Goal: Task Accomplishment & Management: Manage account settings

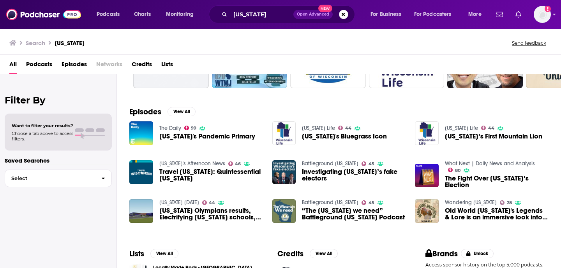
scroll to position [46, 0]
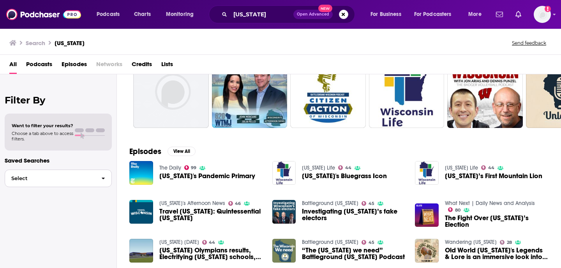
click at [99, 180] on span "button" at bounding box center [103, 178] width 16 height 17
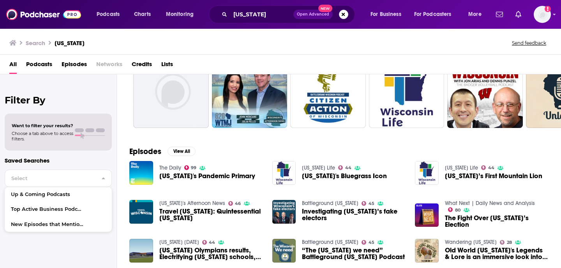
click at [105, 160] on p "Saved Searches" at bounding box center [58, 160] width 107 height 7
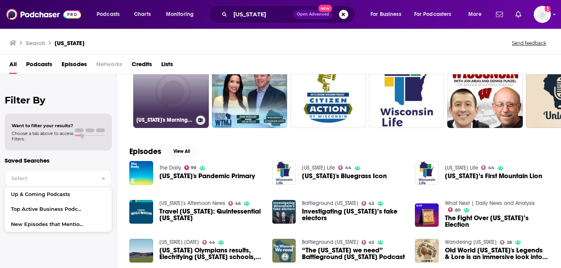
scroll to position [0, 0]
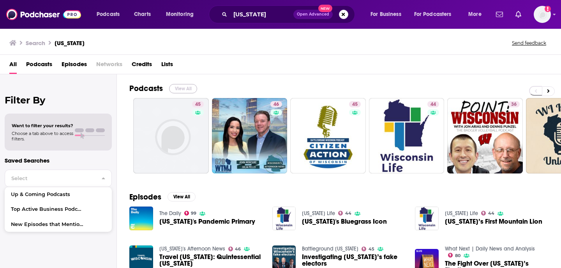
click at [181, 88] on button "View All" at bounding box center [183, 88] width 28 height 9
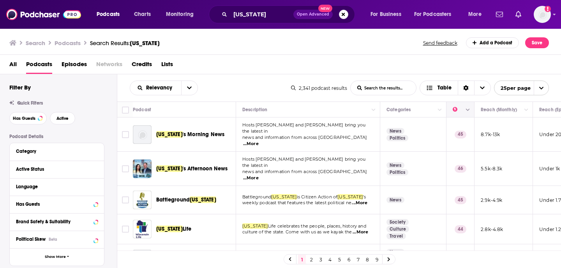
click at [465, 109] on button "Column Actions" at bounding box center [467, 110] width 9 height 9
click at [455, 110] on div at bounding box center [280, 134] width 561 height 268
click at [496, 110] on button "Move" at bounding box center [503, 109] width 46 height 9
click at [515, 114] on th "Reach (Monthly)" at bounding box center [503, 110] width 58 height 16
click at [509, 111] on button "Move" at bounding box center [503, 109] width 46 height 9
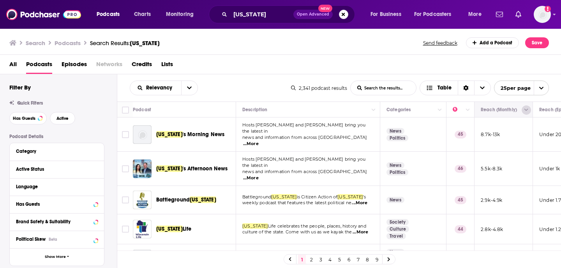
click at [525, 111] on icon "Column Actions" at bounding box center [526, 110] width 4 height 5
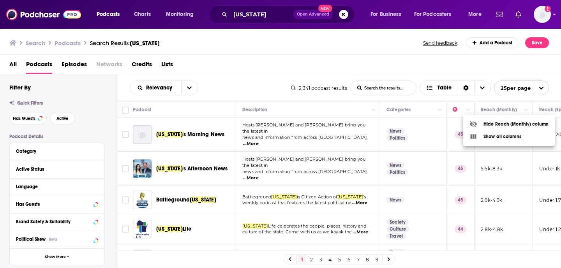
click at [521, 112] on div at bounding box center [280, 134] width 561 height 268
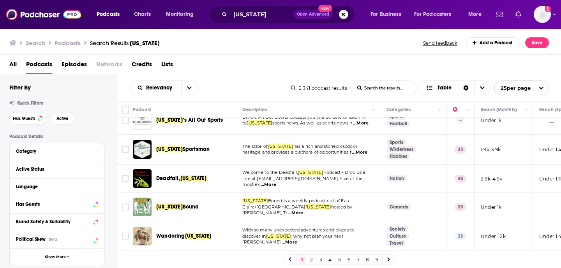
scroll to position [311, 0]
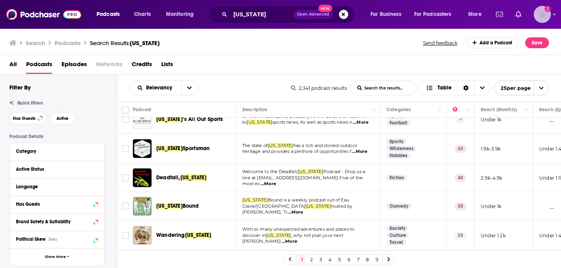
click at [553, 13] on icon "Show profile menu" at bounding box center [554, 14] width 3 height 5
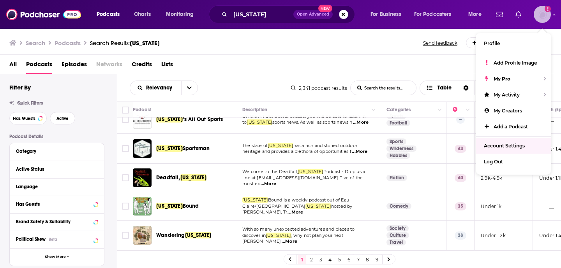
click at [507, 146] on span "Account Settings" at bounding box center [504, 146] width 41 height 6
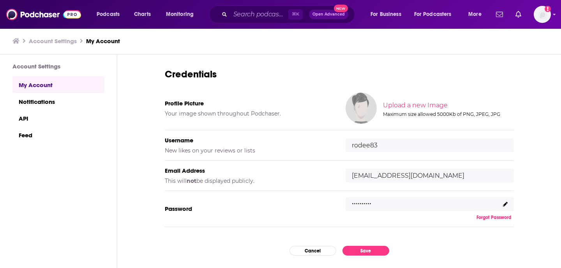
scroll to position [46, 0]
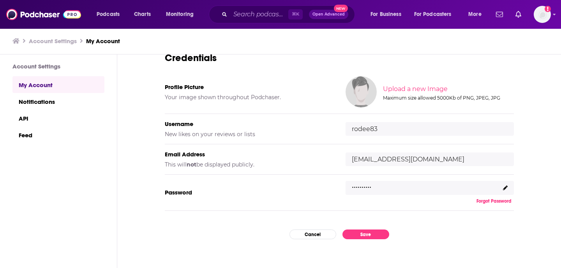
click at [505, 186] on icon at bounding box center [505, 188] width 5 height 5
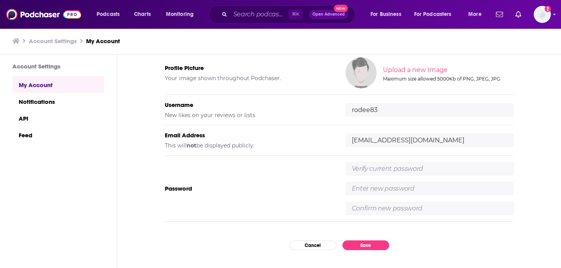
scroll to position [70, 0]
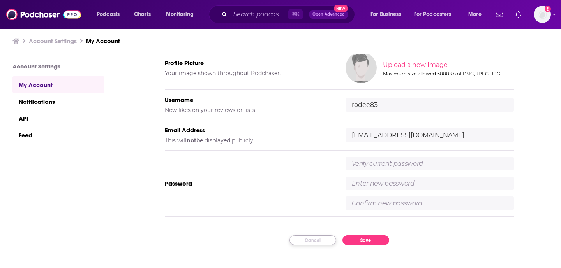
click at [312, 242] on button "Cancel" at bounding box center [312, 241] width 47 height 10
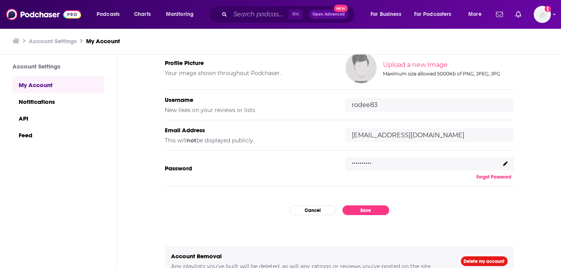
click at [460, 162] on div ".........." at bounding box center [429, 164] width 168 height 14
click at [382, 162] on div ".........." at bounding box center [429, 164] width 168 height 14
click at [378, 109] on input "rodee83" at bounding box center [429, 105] width 168 height 14
type input "r"
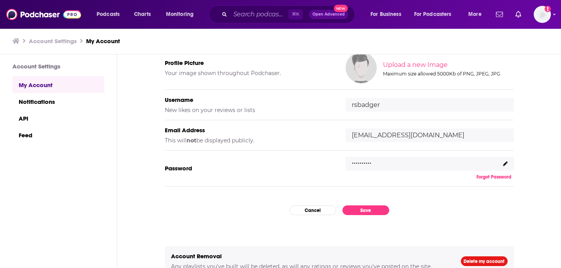
drag, startPoint x: 382, startPoint y: 107, endPoint x: 332, endPoint y: 103, distance: 50.4
click at [332, 103] on div "Username New likes on your reviews or lists rsbadger" at bounding box center [339, 105] width 349 height 30
click at [367, 206] on button "Save" at bounding box center [365, 211] width 47 height 10
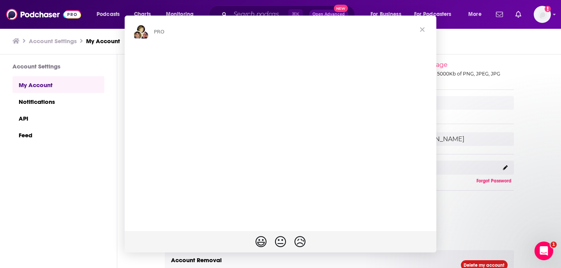
scroll to position [0, 0]
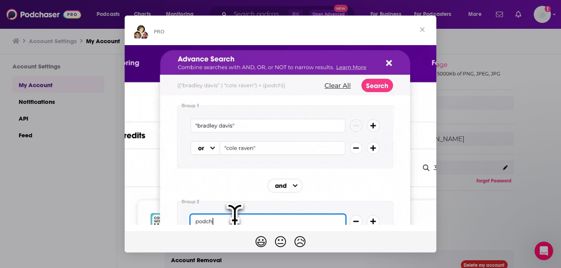
click at [422, 27] on span "Close" at bounding box center [422, 30] width 28 height 28
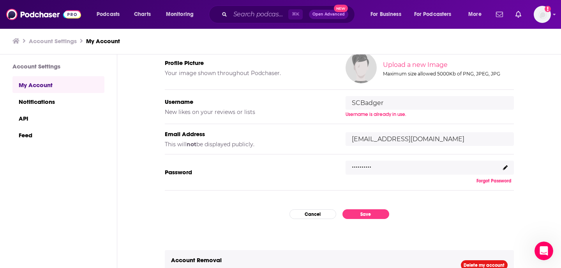
click at [357, 102] on input "SCBadger" at bounding box center [429, 103] width 168 height 14
type input "S_CBadger"
click at [364, 215] on button "Save" at bounding box center [365, 215] width 47 height 10
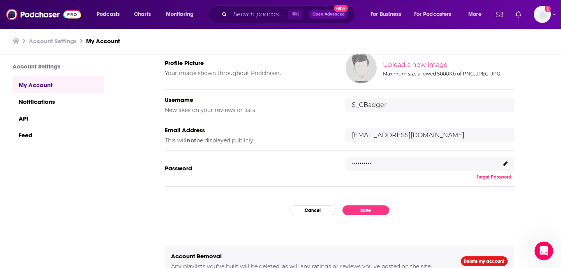
click at [435, 134] on input "[EMAIL_ADDRESS][DOMAIN_NAME]" at bounding box center [429, 136] width 168 height 14
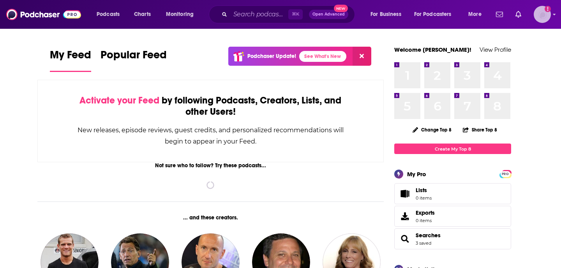
click at [554, 15] on icon "Show profile menu" at bounding box center [554, 14] width 3 height 5
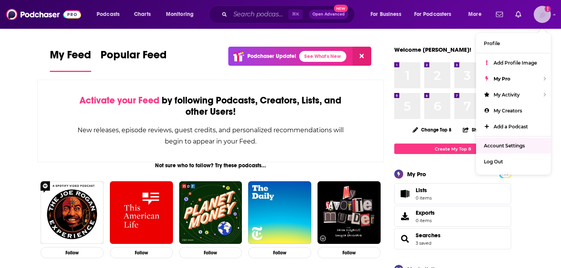
click at [509, 143] on span "Account Settings" at bounding box center [504, 146] width 41 height 6
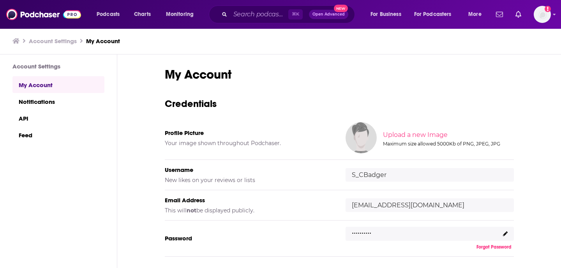
click at [386, 173] on input "S_CBadger" at bounding box center [429, 175] width 168 height 14
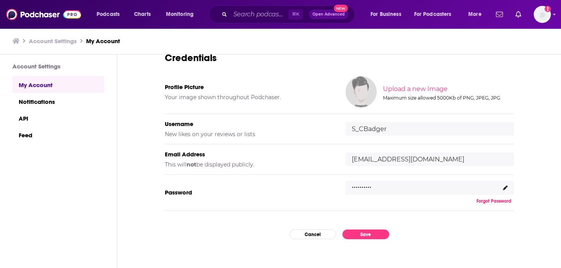
scroll to position [63, 0]
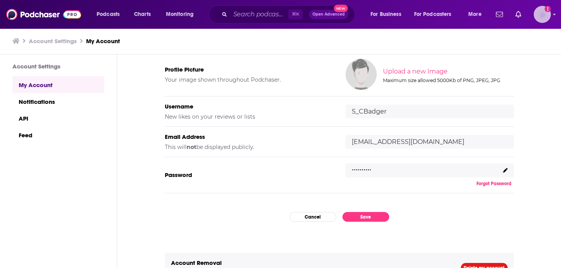
click at [553, 14] on icon "Show profile menu" at bounding box center [554, 15] width 3 height 2
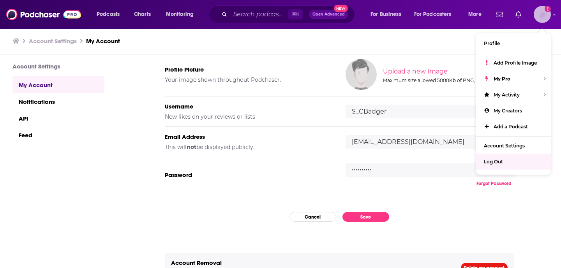
click at [496, 159] on span "Log Out" at bounding box center [493, 162] width 19 height 6
